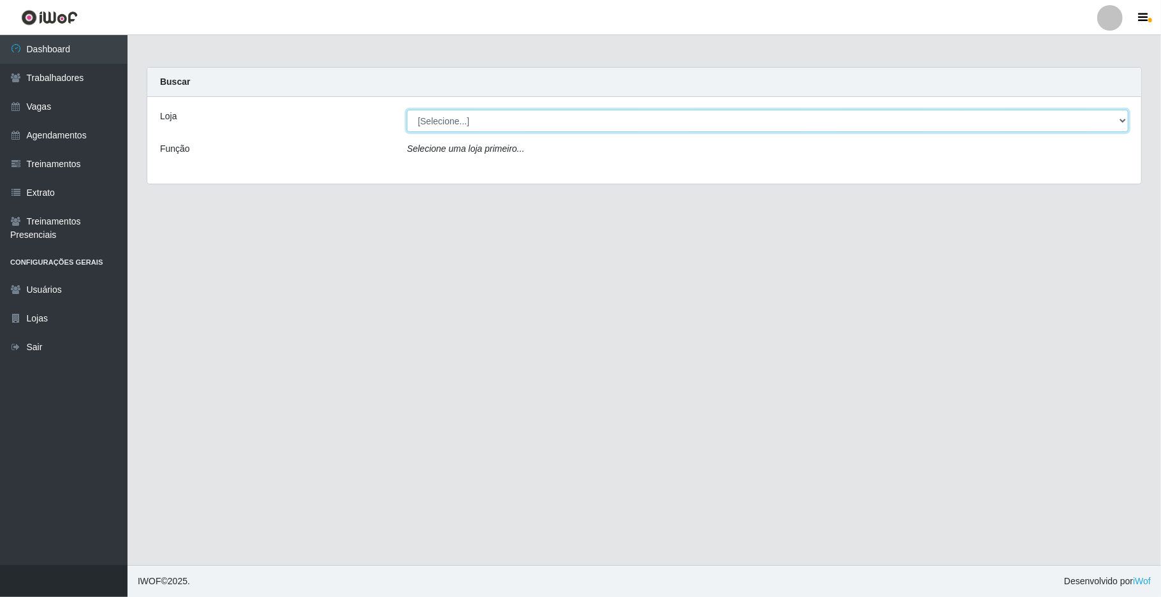
click at [878, 125] on select "[Selecione...] [GEOGRAPHIC_DATA]" at bounding box center [768, 121] width 722 height 22
click at [407, 110] on select "[Selecione...] [GEOGRAPHIC_DATA]" at bounding box center [768, 121] width 722 height 22
click at [878, 115] on select "[Selecione...] [GEOGRAPHIC_DATA]" at bounding box center [768, 121] width 722 height 22
select select "65"
click at [407, 110] on select "[Selecione...] [GEOGRAPHIC_DATA]" at bounding box center [768, 121] width 722 height 22
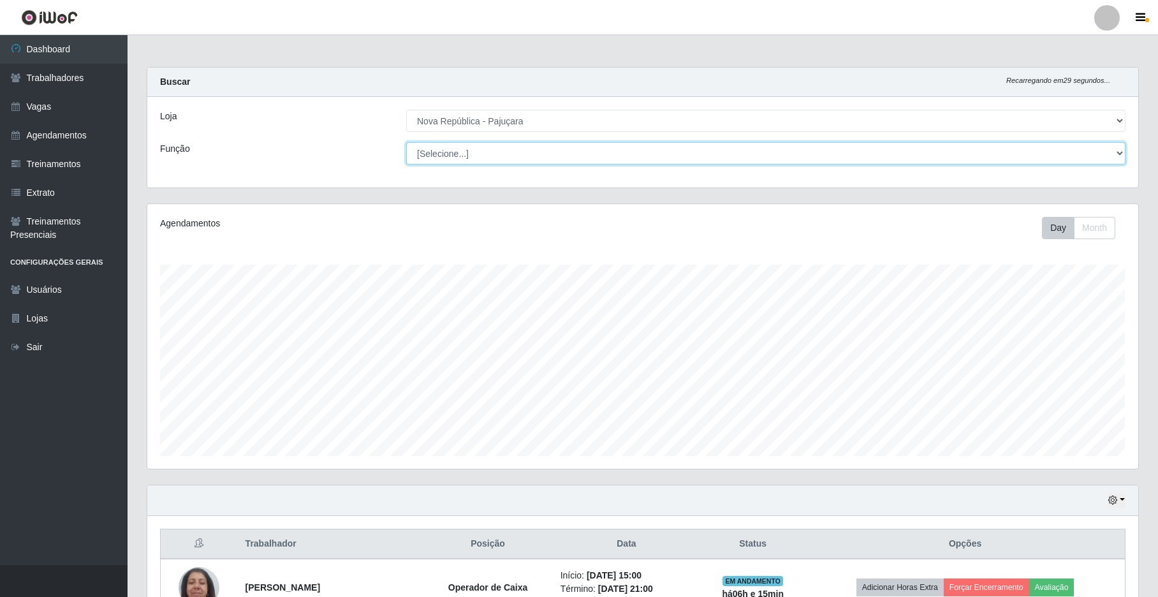
scroll to position [265, 991]
click at [878, 151] on select "[Selecione...] Balconista Operador de Caixa Repositor" at bounding box center [765, 153] width 719 height 22
select select "22"
click at [406, 142] on select "[Selecione...] Balconista Operador de Caixa Repositor" at bounding box center [765, 153] width 719 height 22
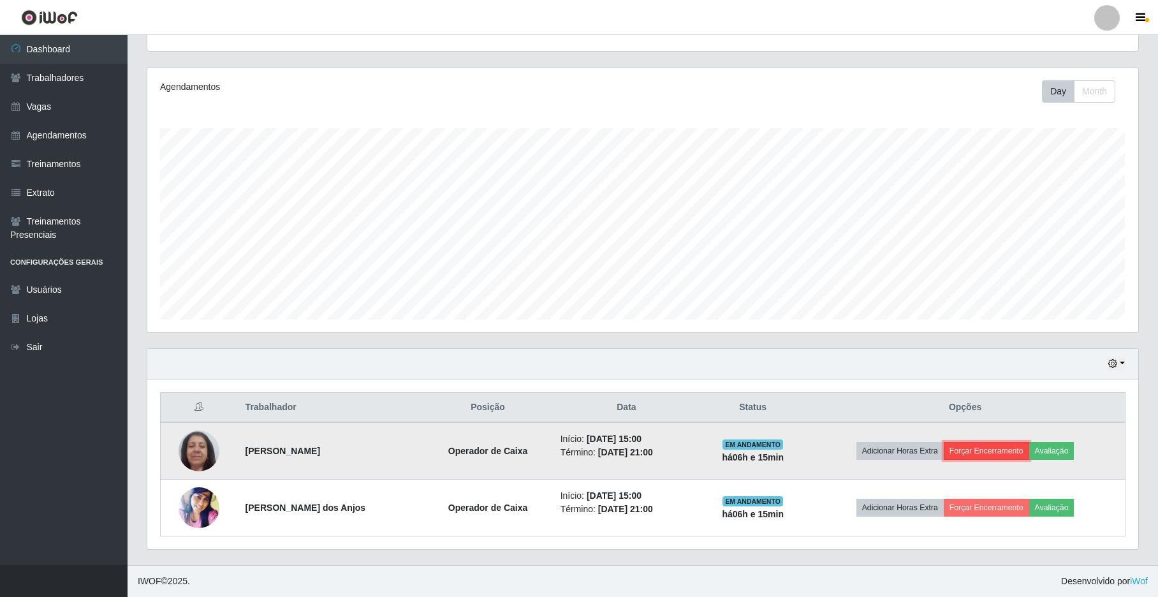
click at [878, 444] on button "Forçar Encerramento" at bounding box center [986, 451] width 85 height 18
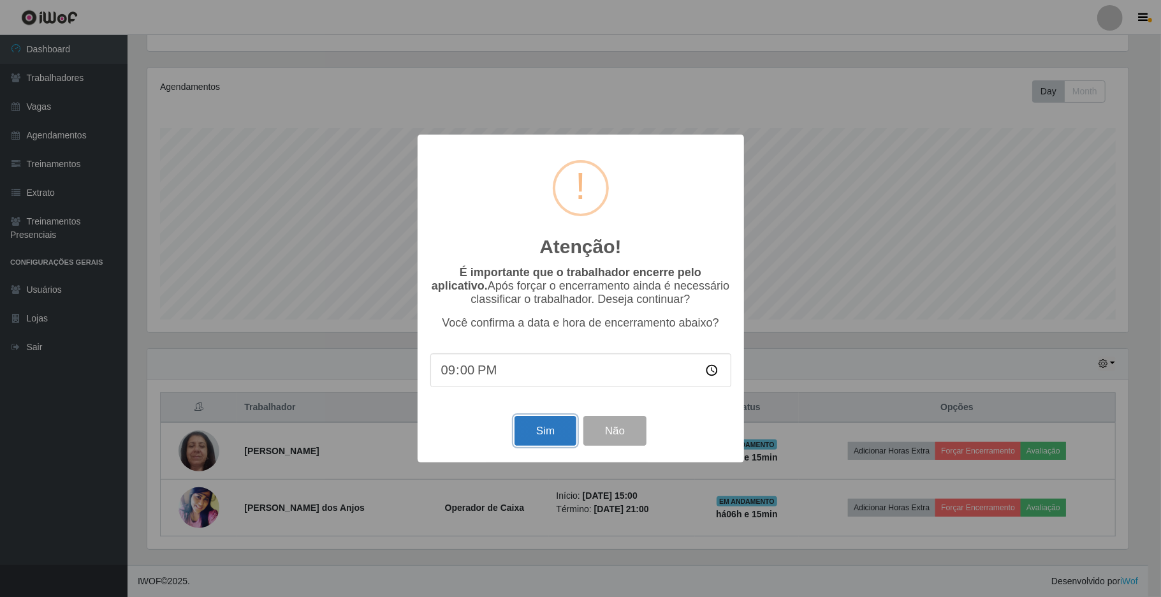
click at [536, 422] on button "Sim" at bounding box center [546, 431] width 62 height 30
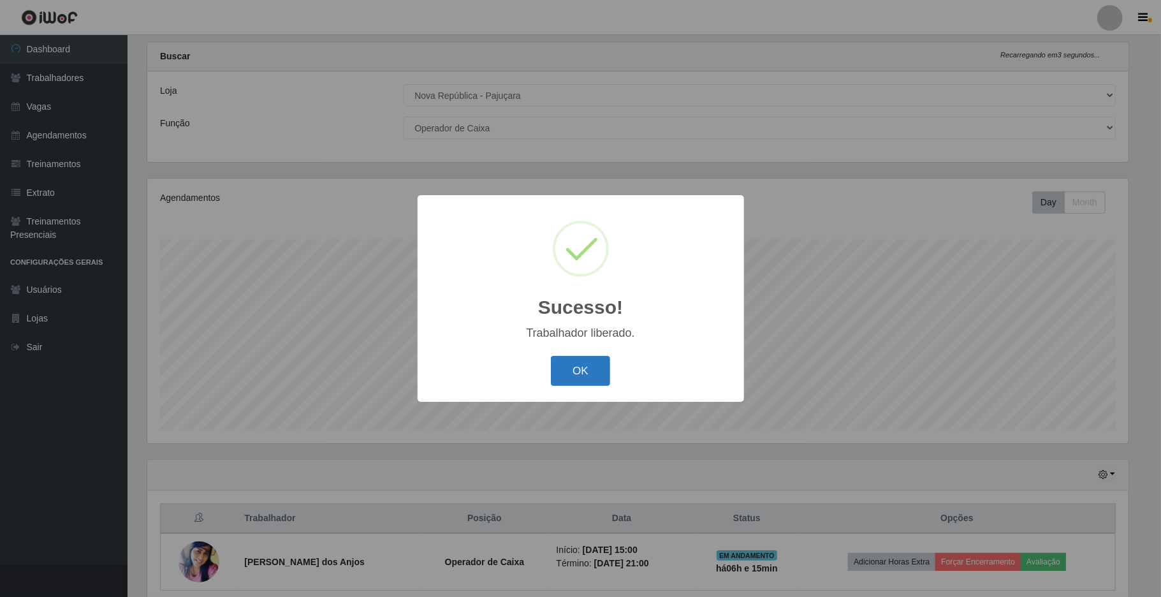
click at [580, 375] on button "OK" at bounding box center [580, 371] width 59 height 30
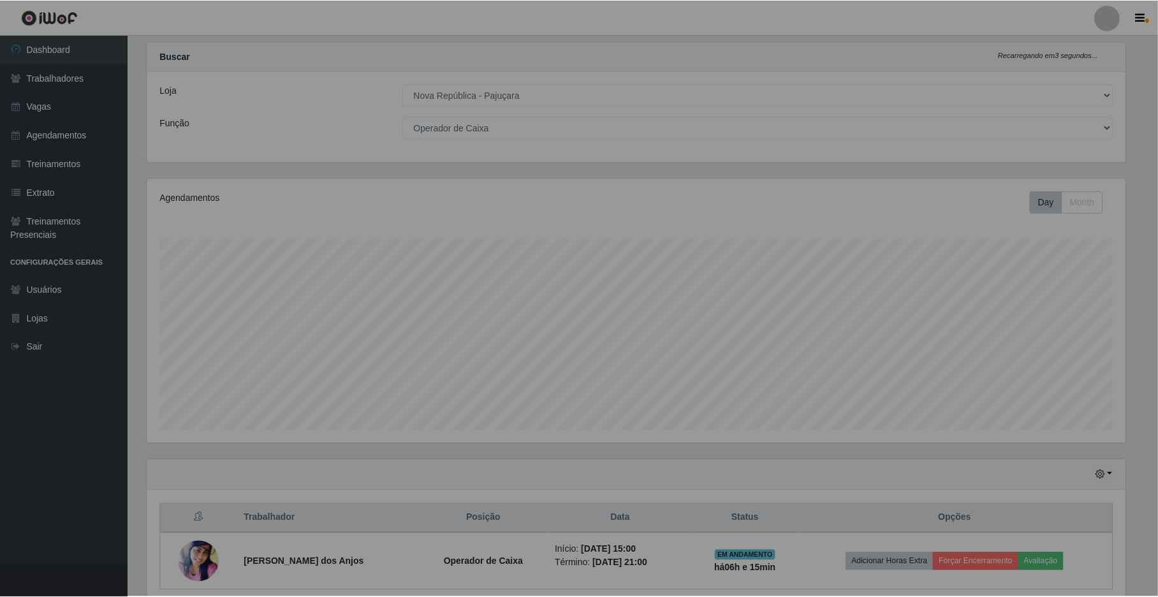
scroll to position [265, 991]
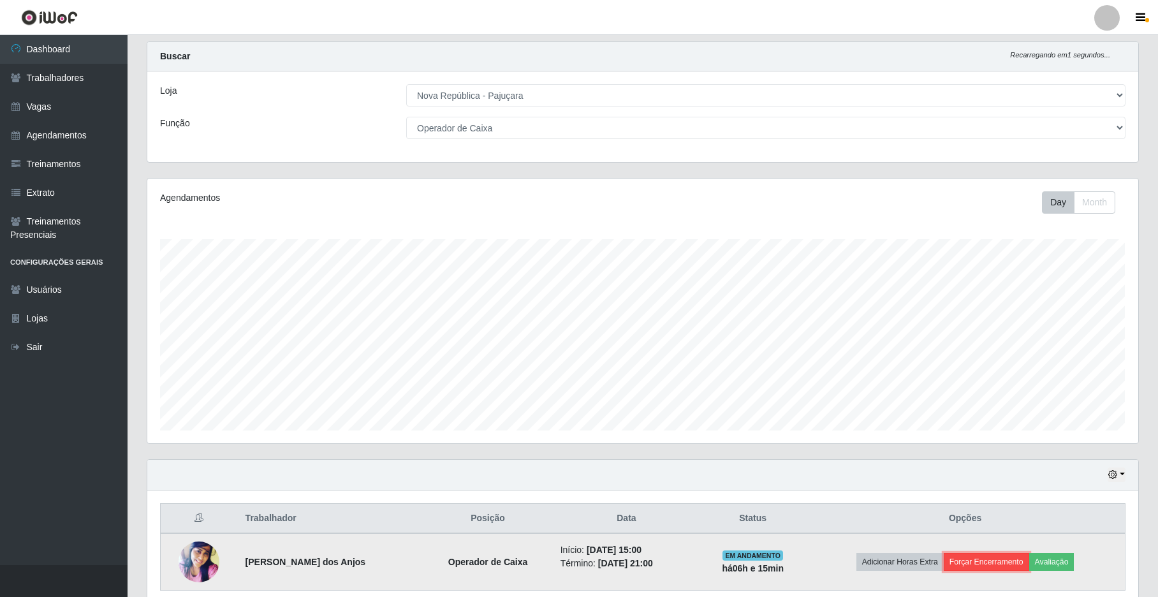
click at [878, 560] on button "Forçar Encerramento" at bounding box center [986, 562] width 85 height 18
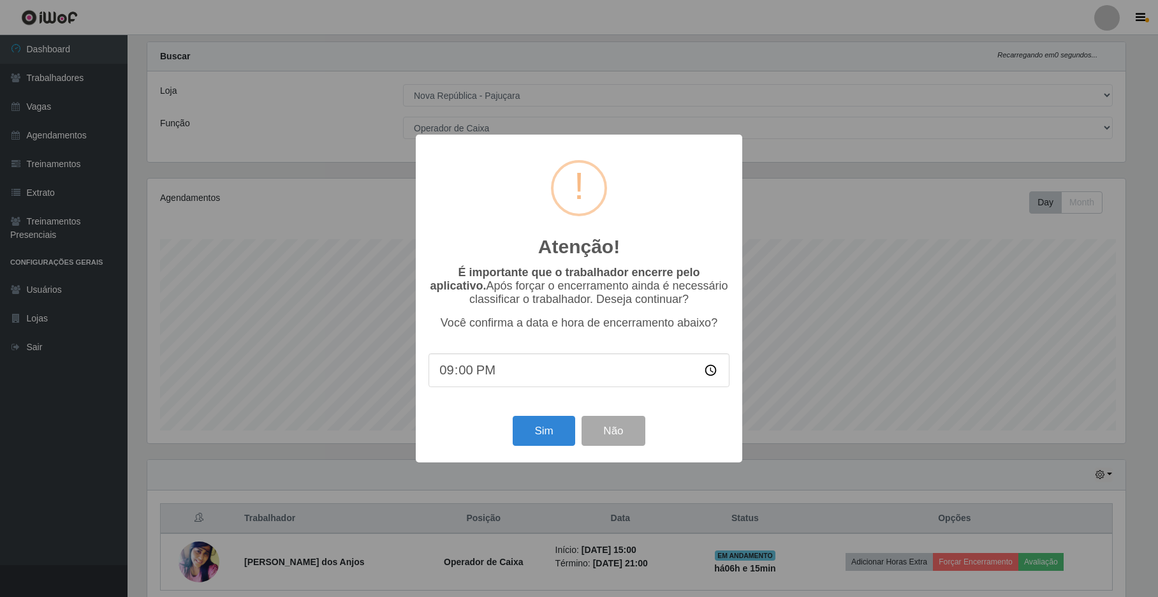
scroll to position [265, 981]
click at [527, 430] on button "Sim" at bounding box center [546, 431] width 62 height 30
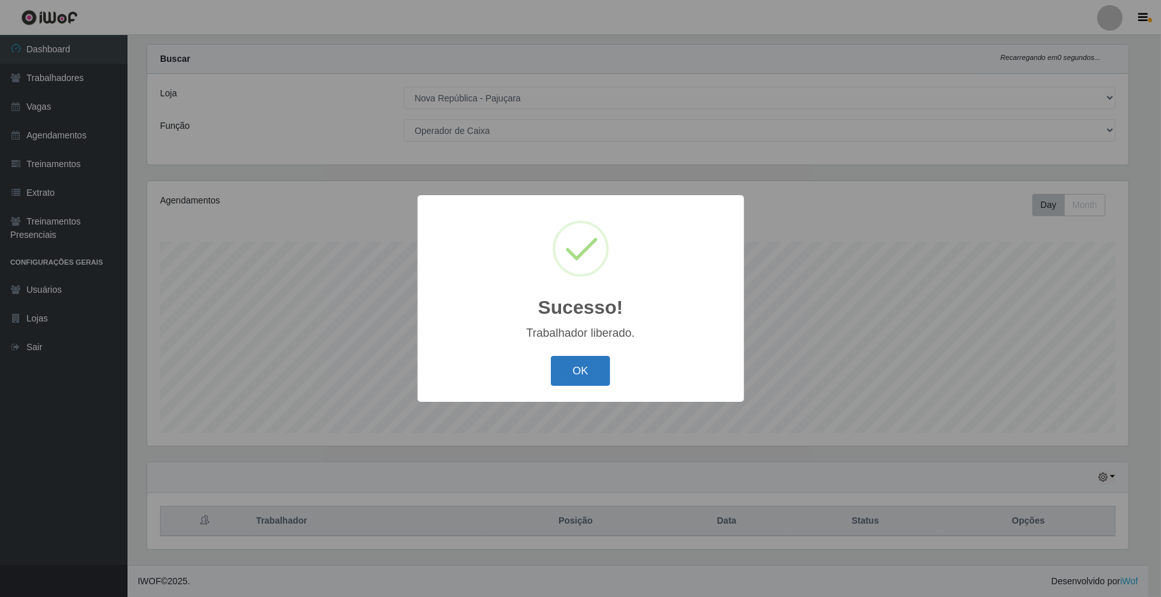
click at [598, 378] on button "OK" at bounding box center [580, 371] width 59 height 30
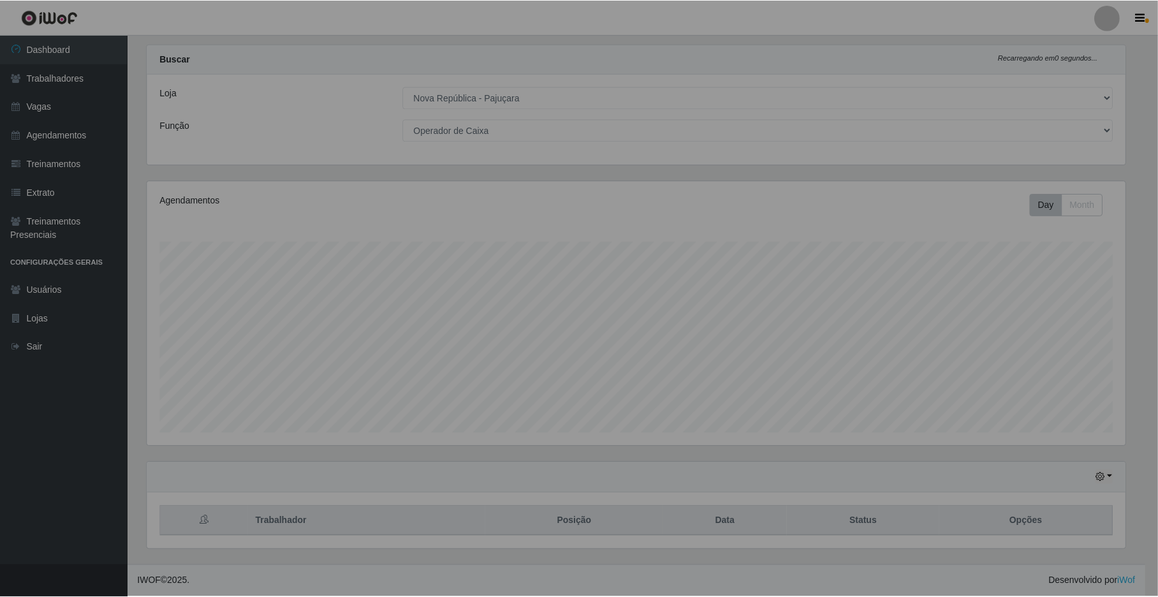
scroll to position [265, 991]
